Goal: Task Accomplishment & Management: Manage account settings

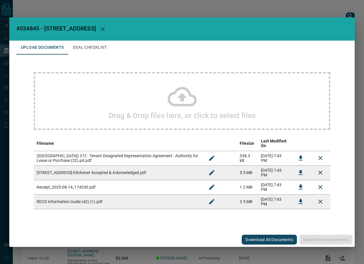
click at [33, 31] on span "#034845 - [STREET_ADDRESS]" at bounding box center [56, 28] width 80 height 7
copy span "034845"
click at [296, 174] on button "Download" at bounding box center [300, 173] width 14 height 14
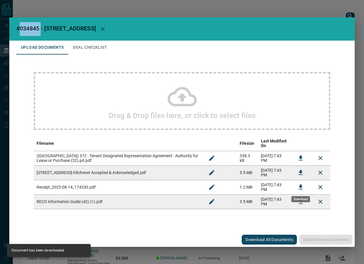
click at [302, 187] on icon "Download" at bounding box center [300, 187] width 4 height 5
click at [103, 44] on button "Deal Checklist" at bounding box center [89, 48] width 43 height 14
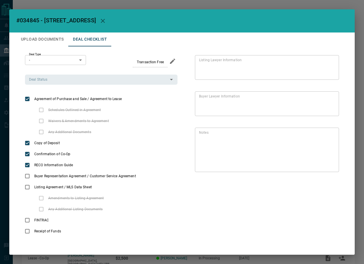
click at [73, 73] on div "Deal Type - * ​ Transaction Free Deal Status Deal Status" at bounding box center [101, 70] width 152 height 30
click at [72, 79] on input "Deal Status" at bounding box center [96, 79] width 139 height 6
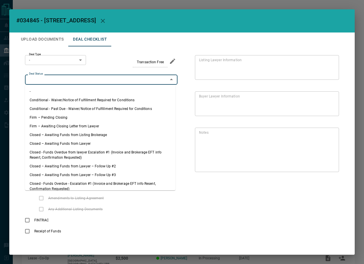
drag, startPoint x: 63, startPoint y: 116, endPoint x: 62, endPoint y: 71, distance: 44.7
click at [63, 116] on li "Firm – Pending Closing" at bounding box center [100, 117] width 150 height 9
type input "**********"
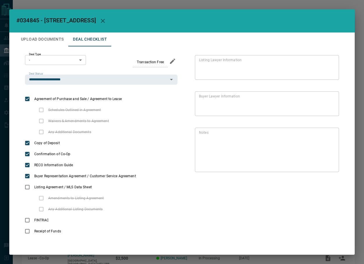
click at [63, 63] on body "Lead Transfers Leads Deals Listings Campaigns Quota Rules Agent Quotas Admin Mo…" at bounding box center [182, 153] width 364 height 307
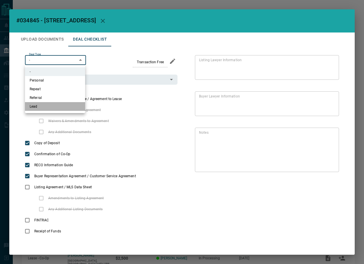
click at [55, 111] on li "Lead" at bounding box center [55, 106] width 60 height 9
type input "*"
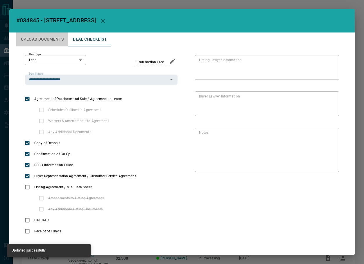
click at [53, 39] on button "Upload Documents" at bounding box center [42, 40] width 52 height 14
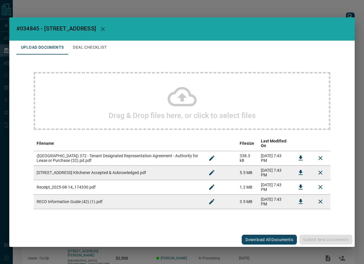
click at [301, 156] on icon "Download" at bounding box center [300, 158] width 4 height 5
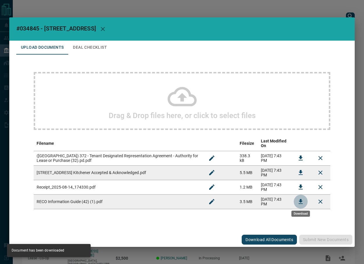
click at [298, 202] on icon "Download" at bounding box center [300, 201] width 7 height 7
click at [76, 60] on div "Drag & Drop files here, or click to select files Filename Filesize Last Modifie…" at bounding box center [181, 141] width 331 height 172
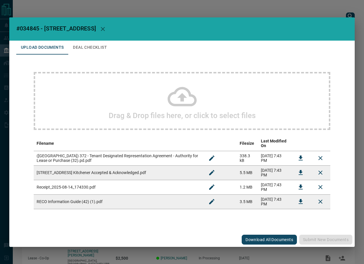
click at [85, 51] on button "Deal Checklist" at bounding box center [89, 48] width 43 height 14
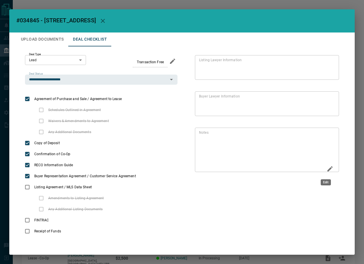
click at [326, 167] on icon "Edit" at bounding box center [329, 168] width 7 height 7
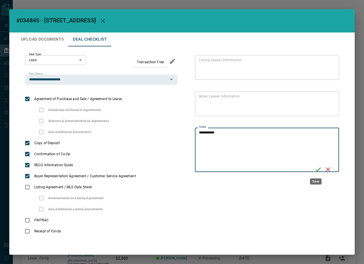
type textarea "**********"
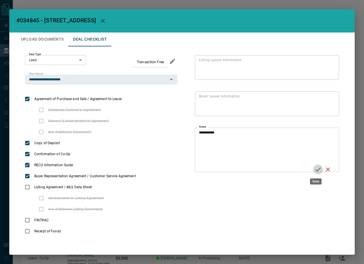
drag, startPoint x: 312, startPoint y: 169, endPoint x: 354, endPoint y: 159, distance: 43.3
click at [314, 169] on icon "Save" at bounding box center [317, 169] width 7 height 7
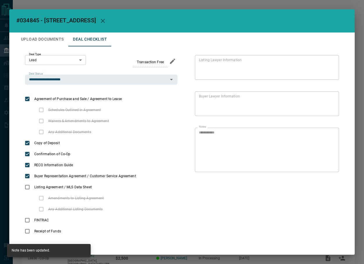
click at [47, 36] on button "Upload Documents" at bounding box center [42, 40] width 52 height 14
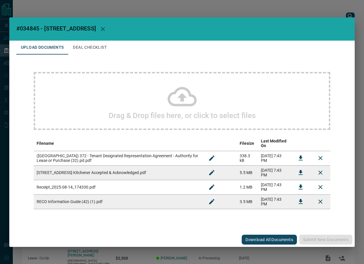
click at [123, 98] on div "Drag & Drop files here, or click to select files" at bounding box center [182, 101] width 296 height 58
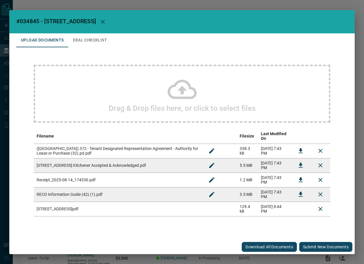
click at [318, 243] on button "Submit new documents" at bounding box center [325, 247] width 53 height 10
click at [67, 39] on button "Upload Documents" at bounding box center [42, 40] width 52 height 14
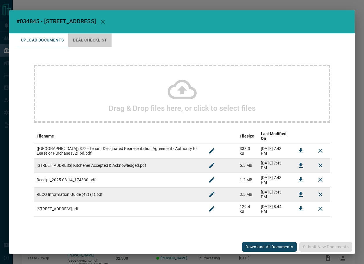
click at [78, 42] on button "Deal Checklist" at bounding box center [89, 40] width 43 height 14
